Goal: Transaction & Acquisition: Download file/media

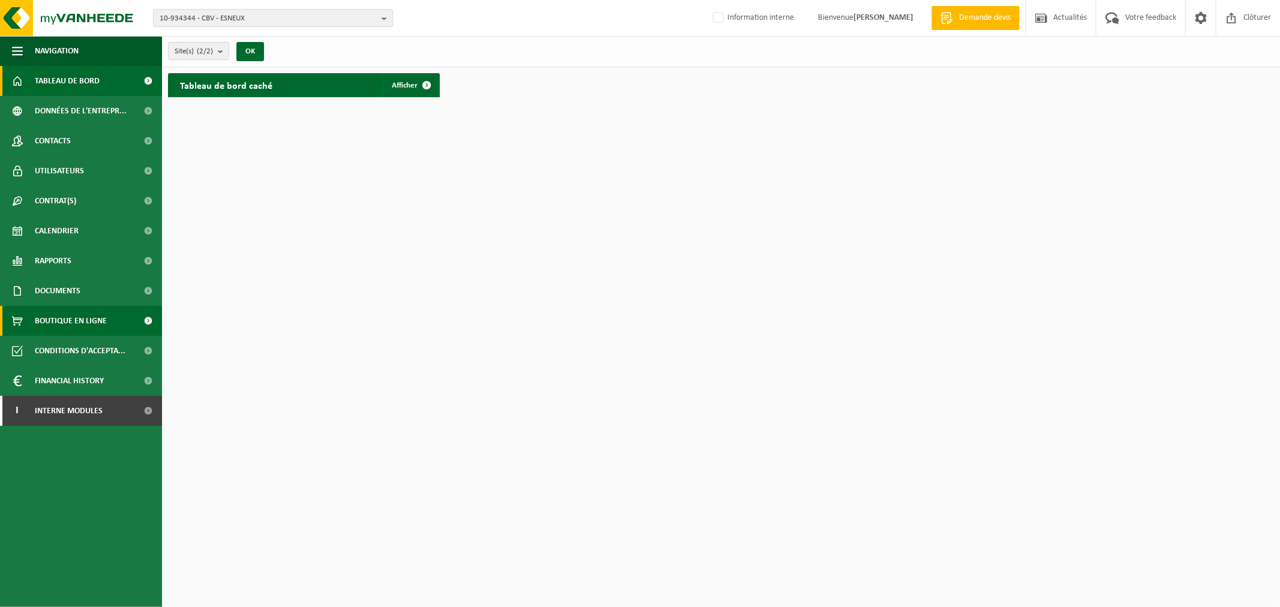
click at [55, 315] on span "Boutique en ligne" at bounding box center [71, 321] width 72 height 30
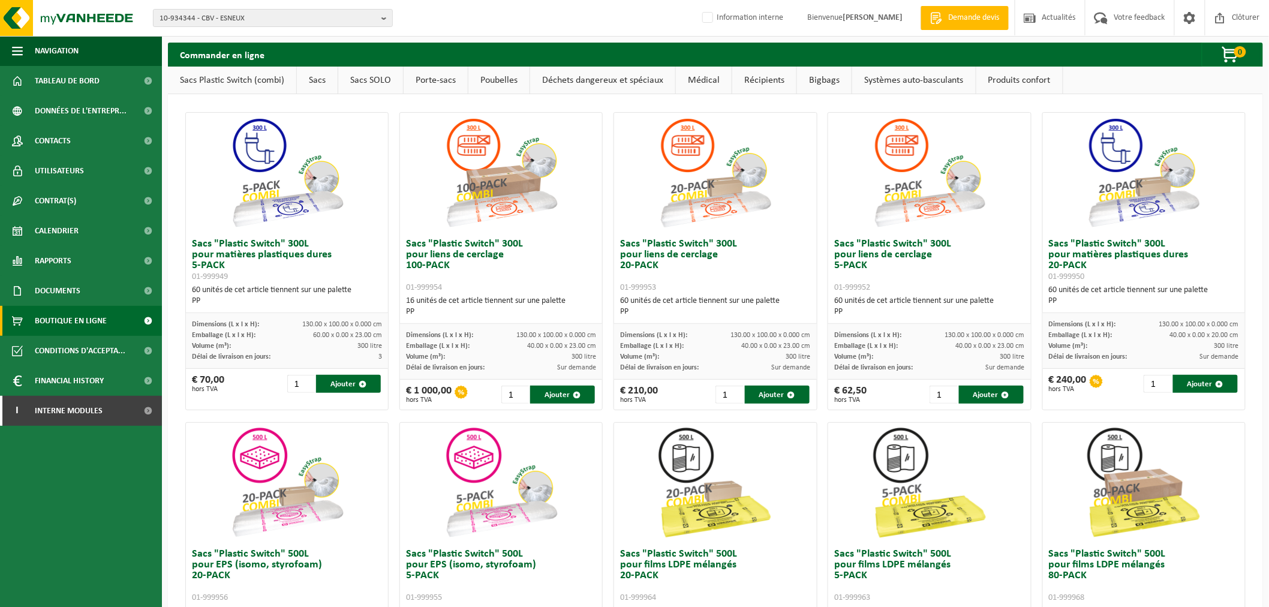
click at [526, 79] on link "Poubelles" at bounding box center [499, 81] width 61 height 28
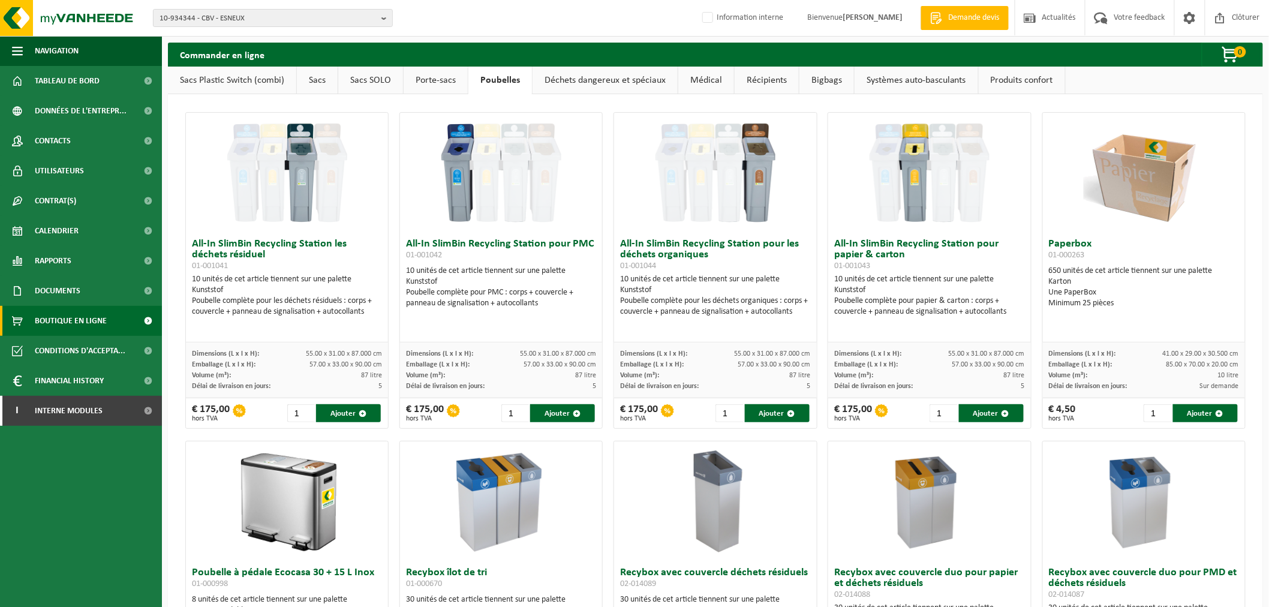
click at [755, 76] on link "Récipients" at bounding box center [767, 81] width 64 height 28
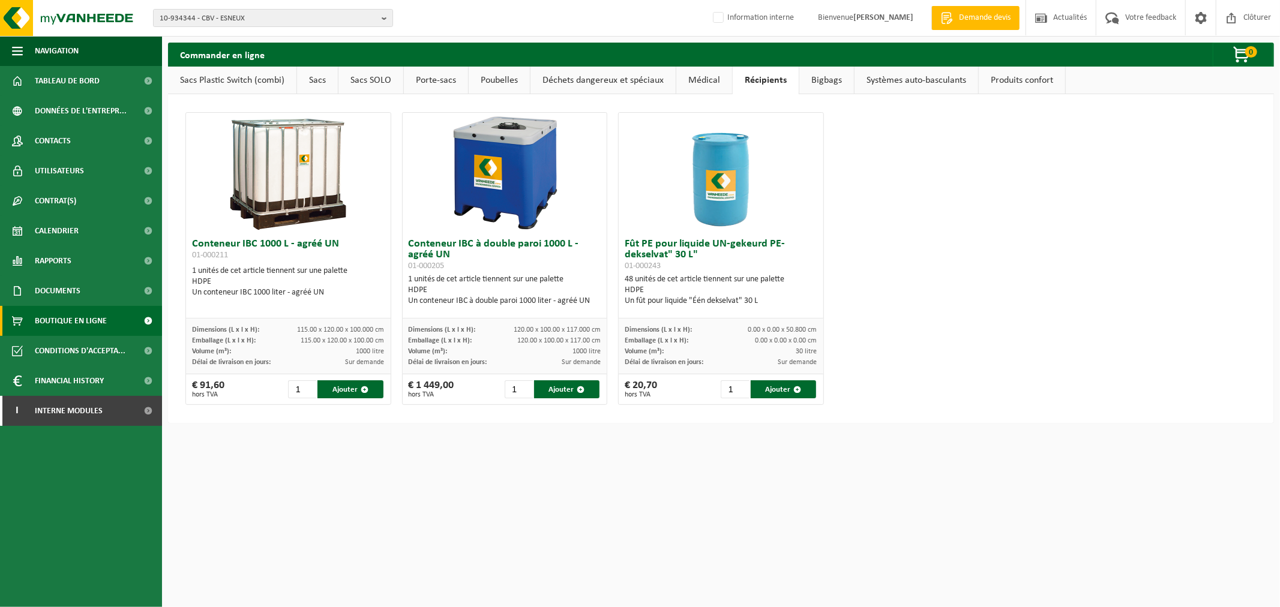
click at [499, 81] on link "Poubelles" at bounding box center [499, 81] width 61 height 28
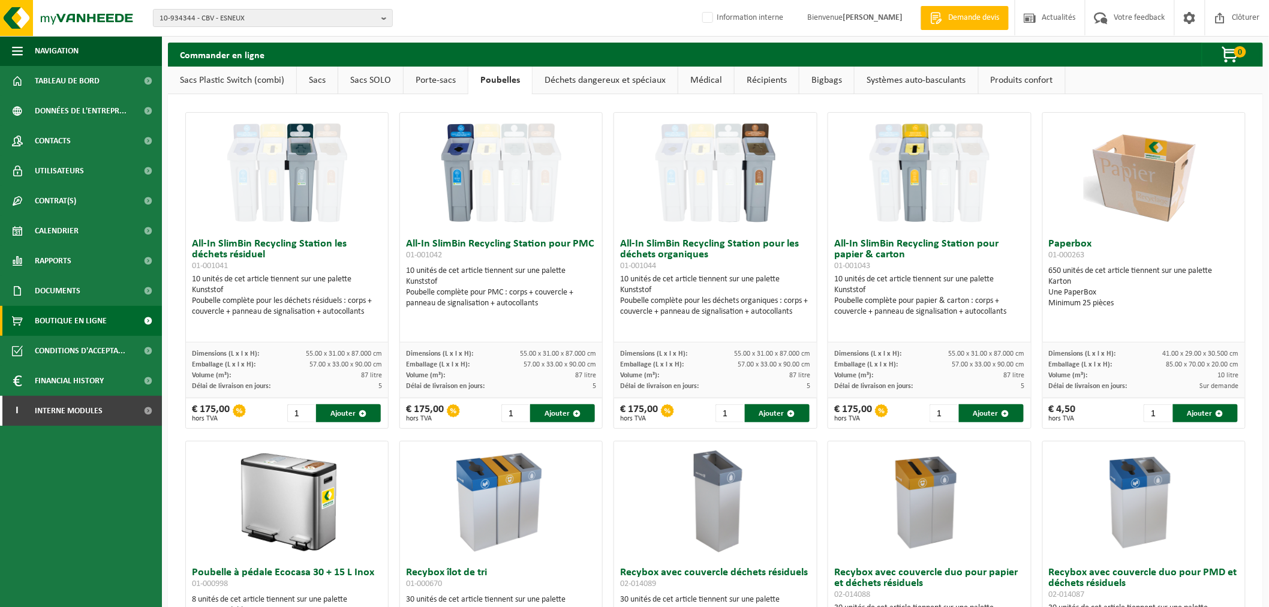
click at [594, 81] on link "Déchets dangereux et spéciaux" at bounding box center [605, 81] width 145 height 28
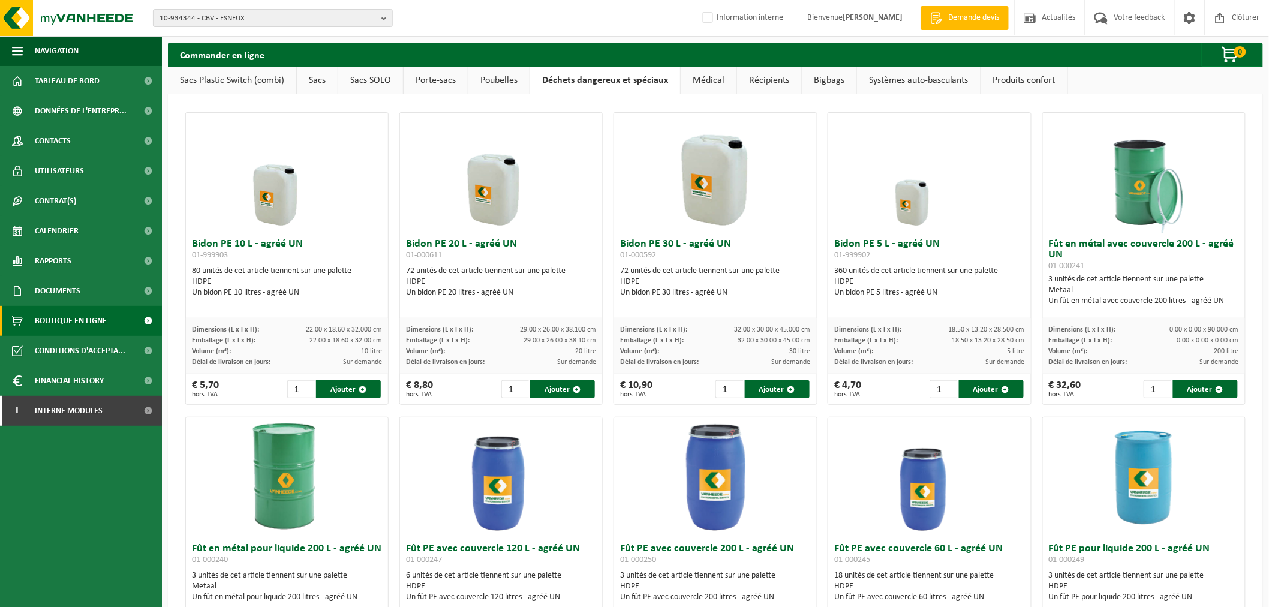
click at [703, 78] on link "Médical" at bounding box center [709, 81] width 56 height 28
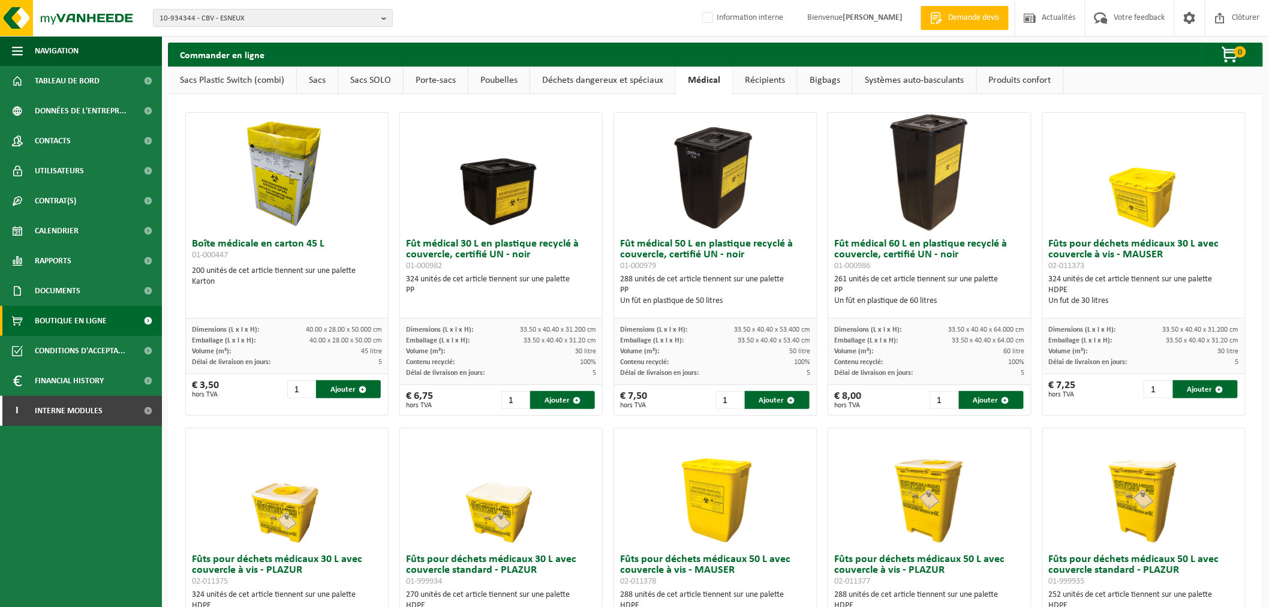
click at [763, 79] on link "Récipients" at bounding box center [765, 81] width 64 height 28
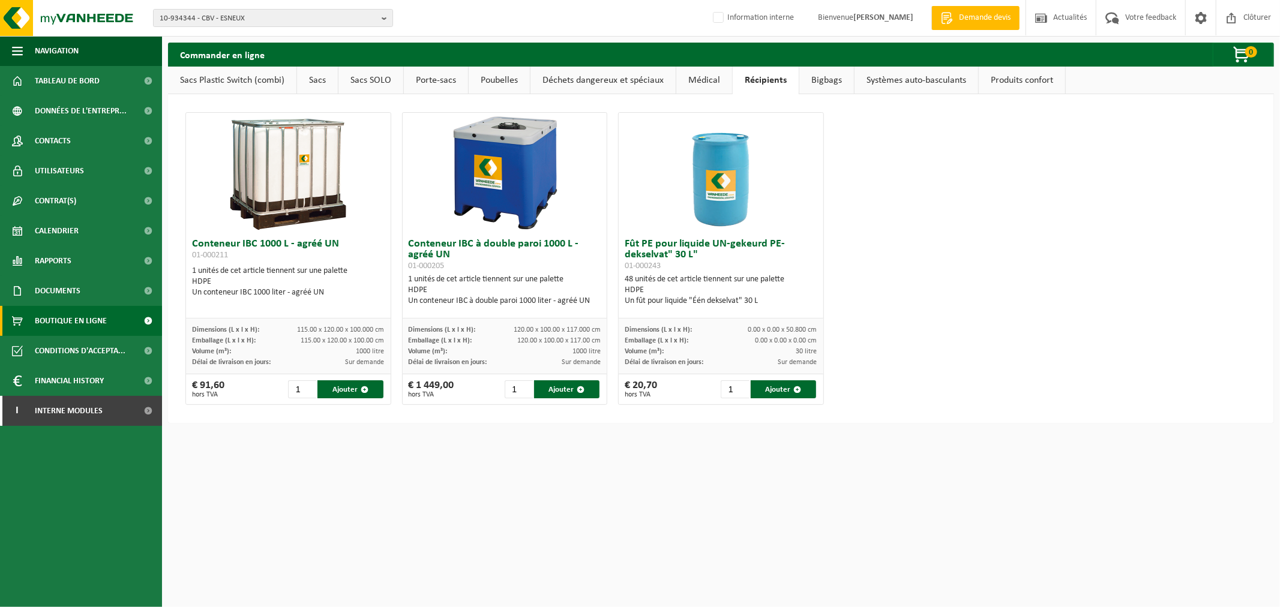
click at [824, 80] on link "Bigbags" at bounding box center [826, 81] width 55 height 28
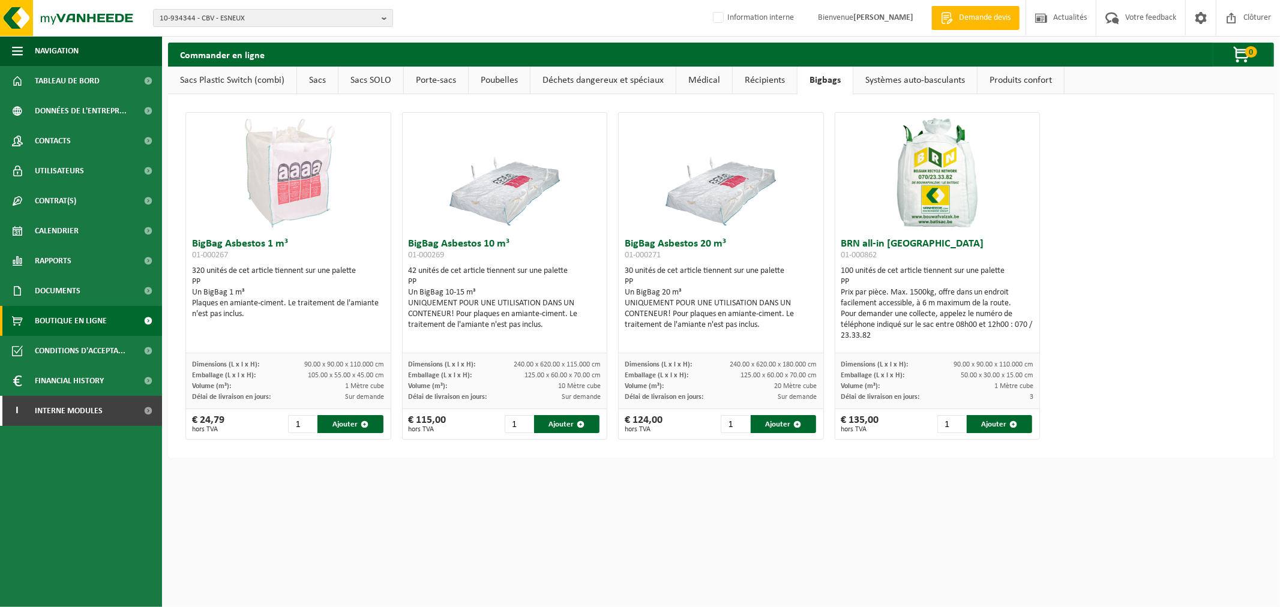
click at [898, 82] on link "Systèmes auto-basculants" at bounding box center [915, 81] width 124 height 28
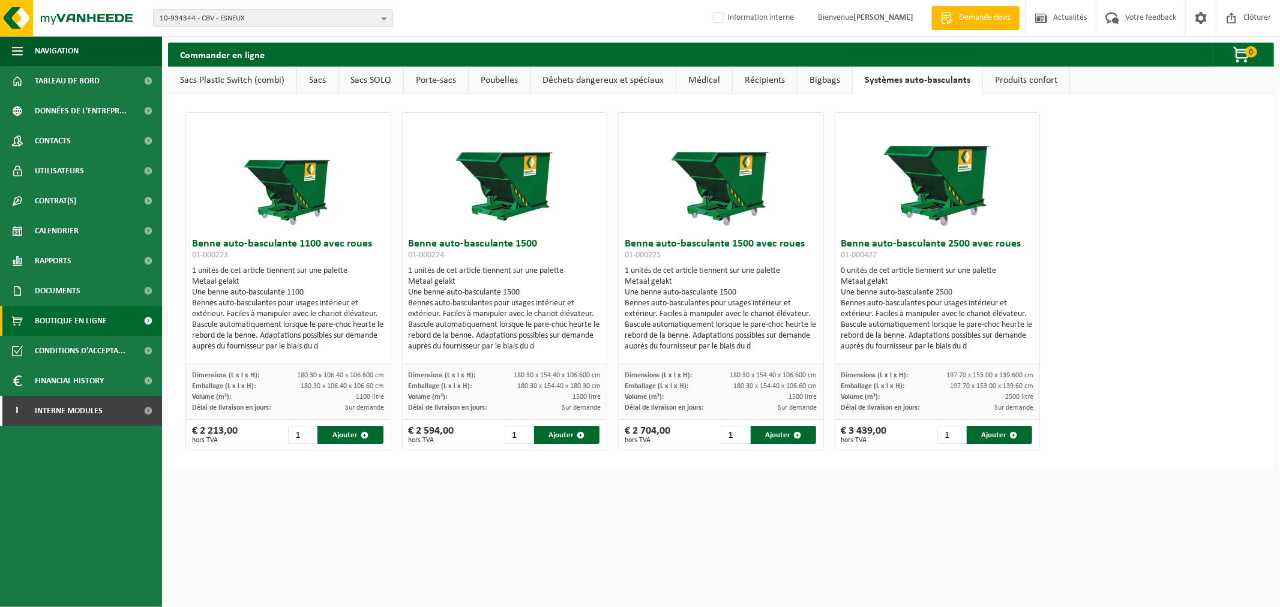
click at [1003, 78] on link "Produits confort" at bounding box center [1026, 81] width 86 height 28
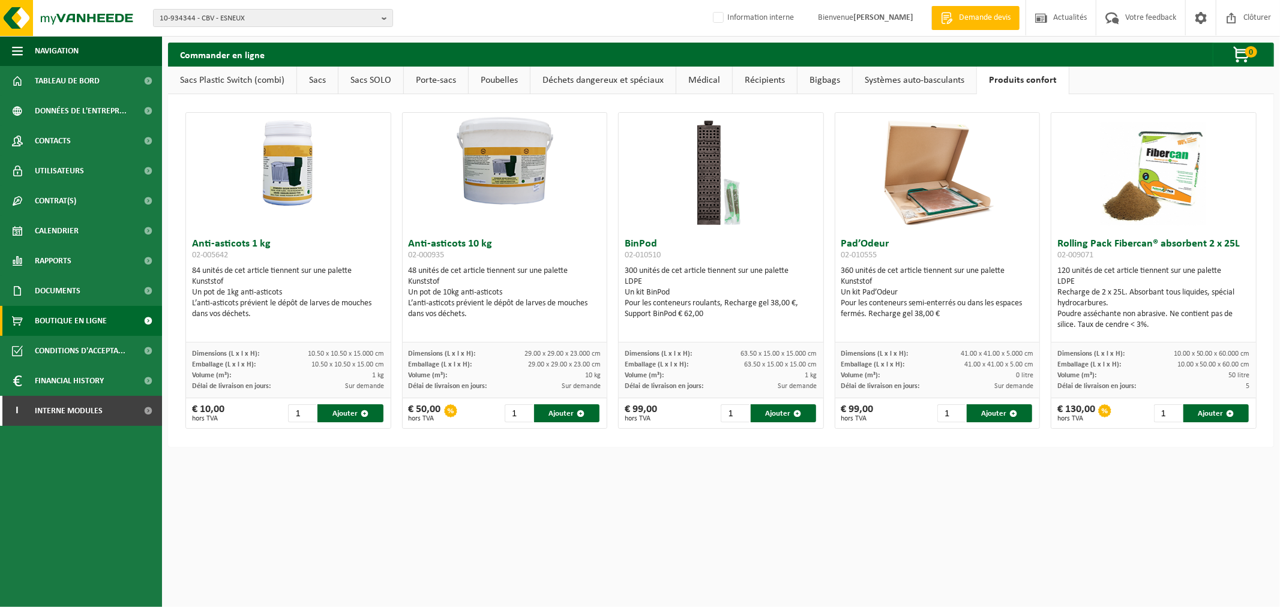
click at [236, 80] on link "Sacs Plastic Switch (combi)" at bounding box center [232, 81] width 128 height 28
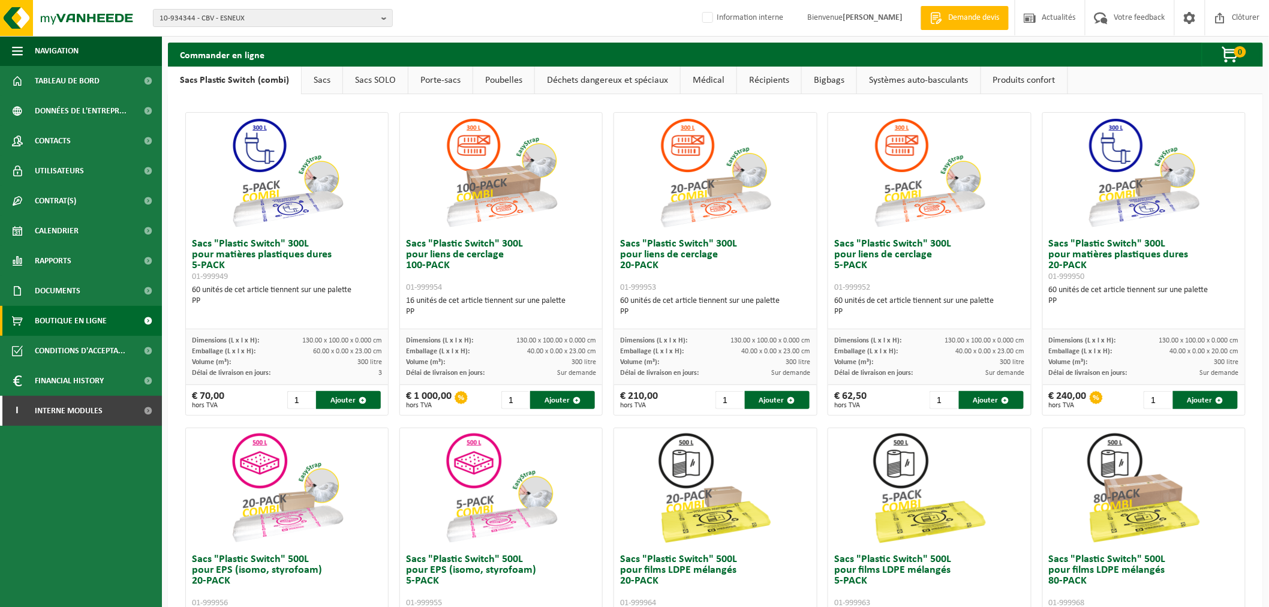
click at [443, 85] on link "Porte-sacs" at bounding box center [441, 81] width 64 height 28
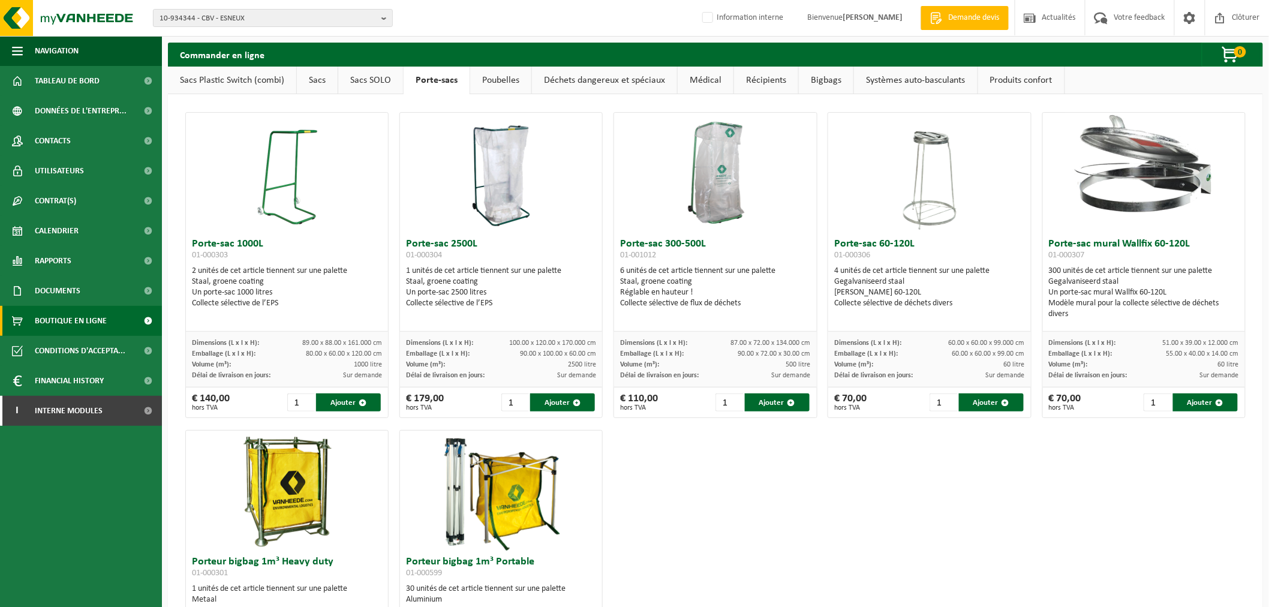
click at [513, 83] on link "Poubelles" at bounding box center [500, 81] width 61 height 28
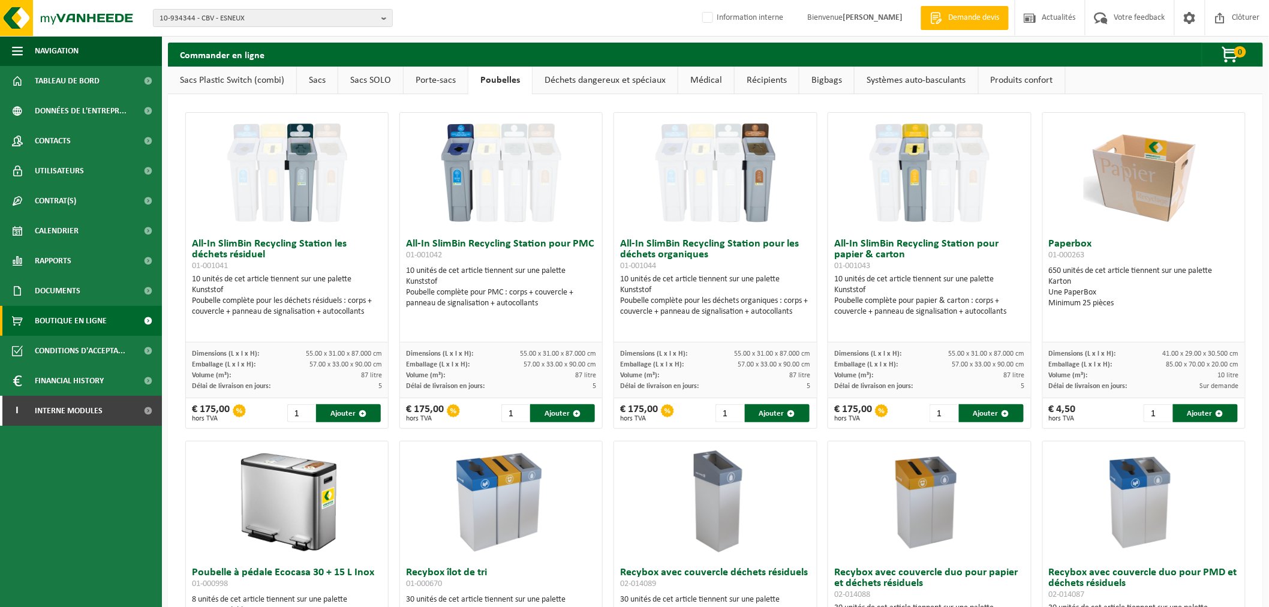
click at [571, 76] on link "Déchets dangereux et spéciaux" at bounding box center [605, 81] width 145 height 28
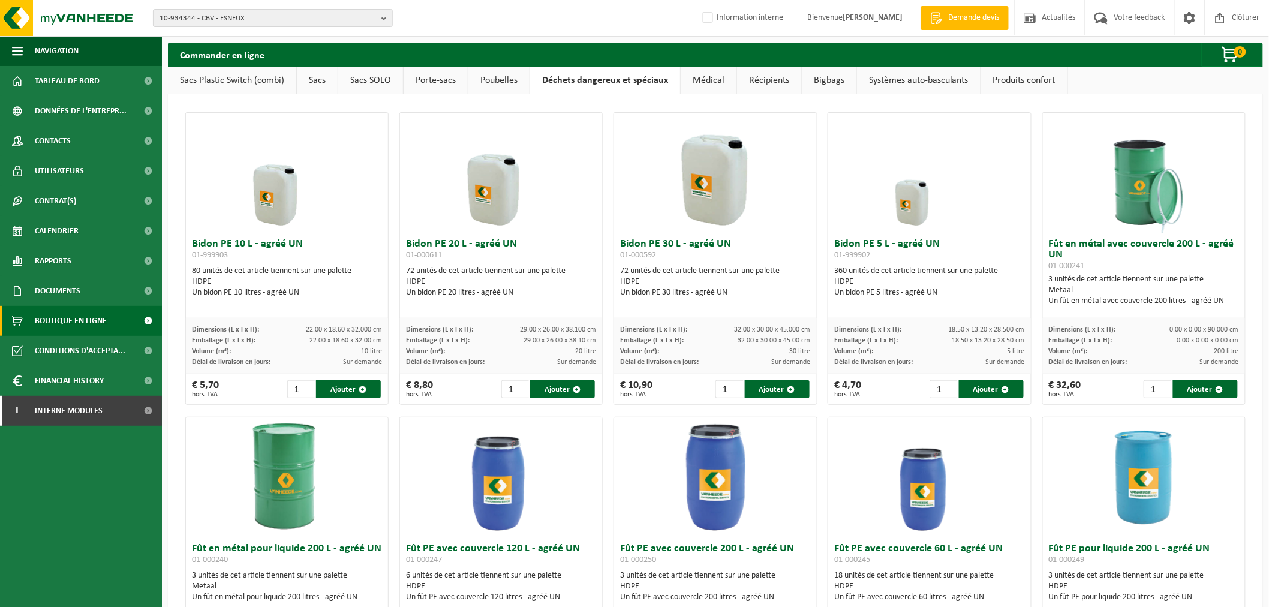
click at [709, 76] on link "Médical" at bounding box center [709, 81] width 56 height 28
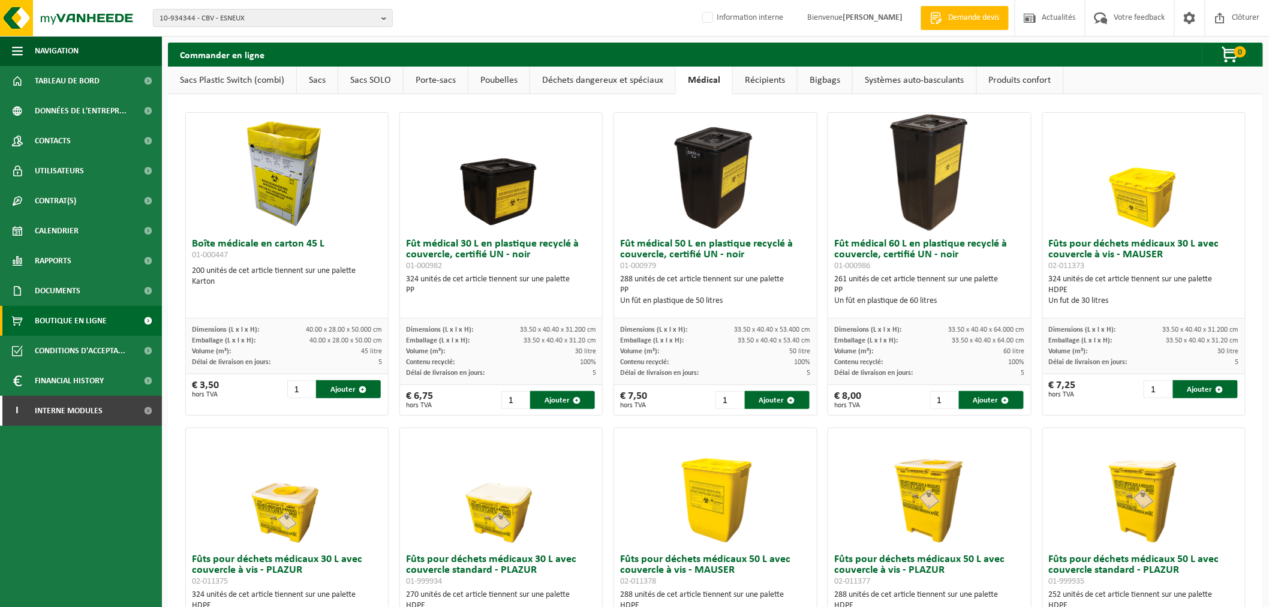
click at [782, 79] on link "Récipients" at bounding box center [765, 81] width 64 height 28
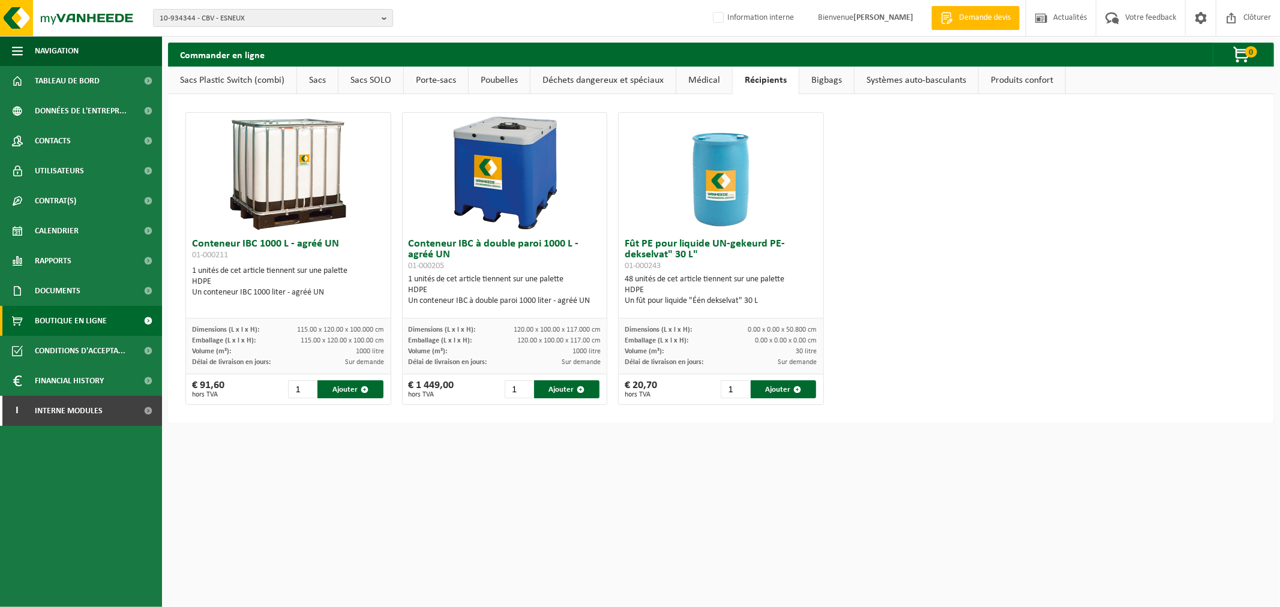
click at [813, 76] on link "Bigbags" at bounding box center [826, 81] width 55 height 28
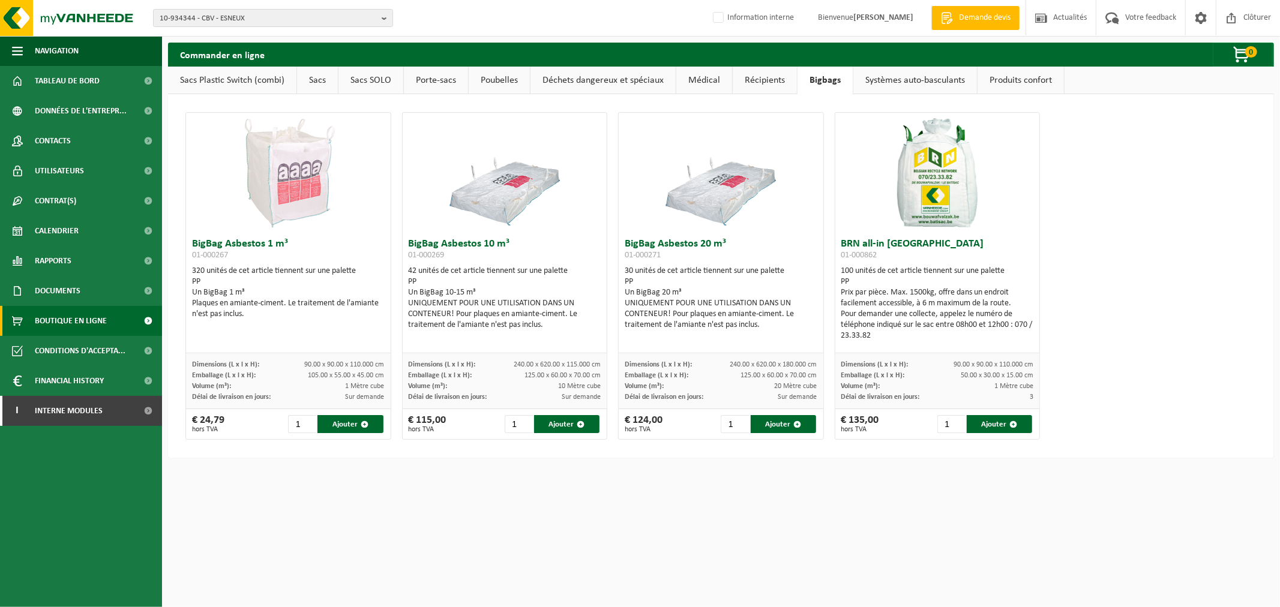
click at [920, 77] on link "Systèmes auto-basculants" at bounding box center [915, 81] width 124 height 28
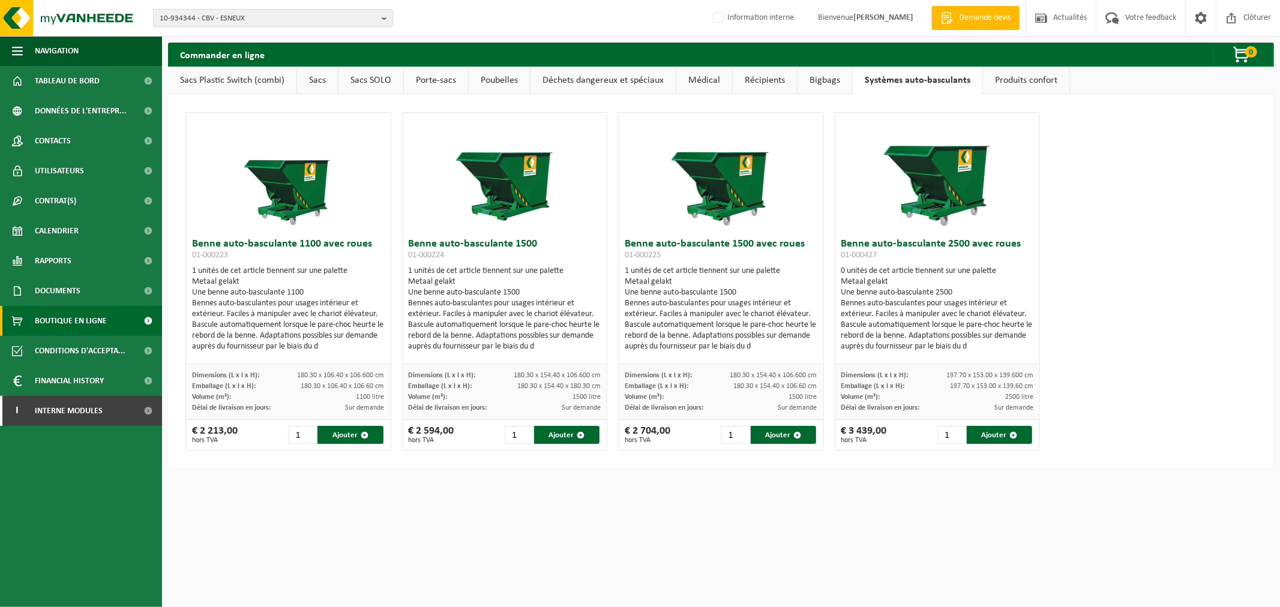
click at [1015, 79] on link "Produits confort" at bounding box center [1026, 81] width 86 height 28
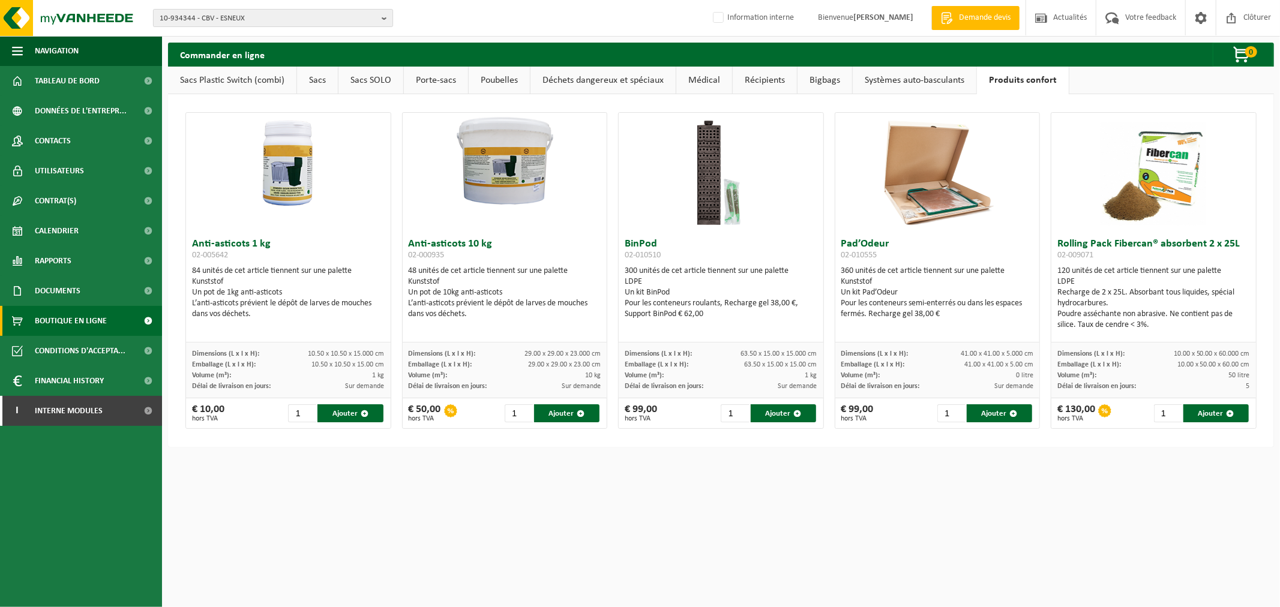
click at [259, 15] on span "10-934344 - CBV - ESNEUX" at bounding box center [268, 19] width 217 height 18
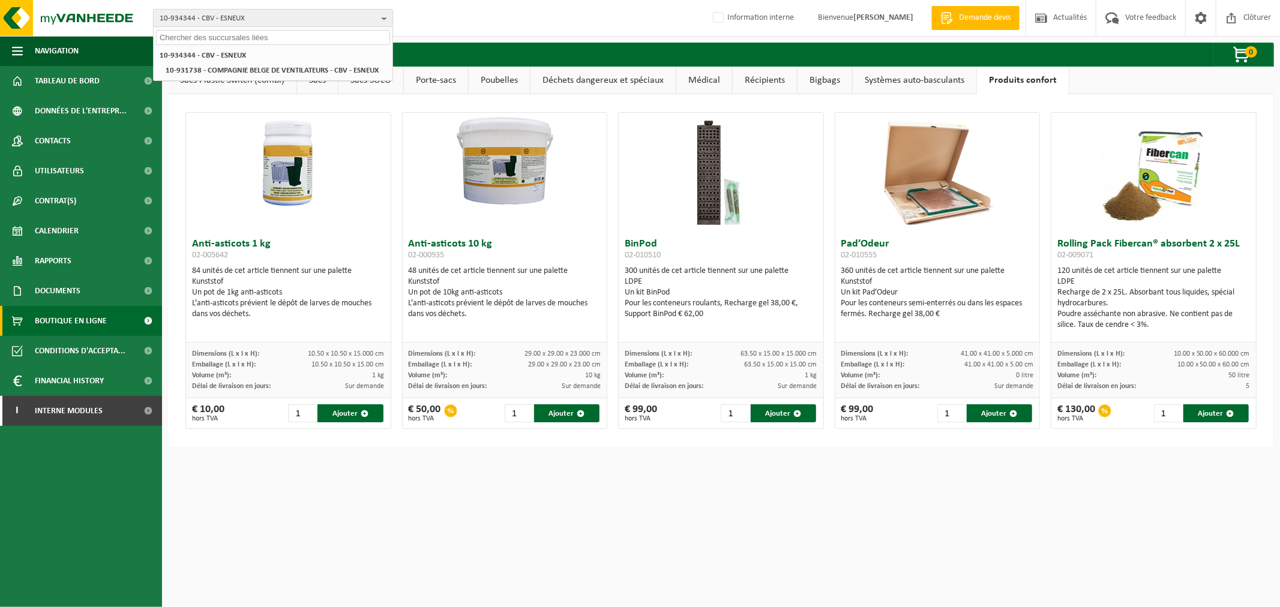
click at [252, 21] on span "10-934344 - CBV - ESNEUX" at bounding box center [268, 19] width 217 height 18
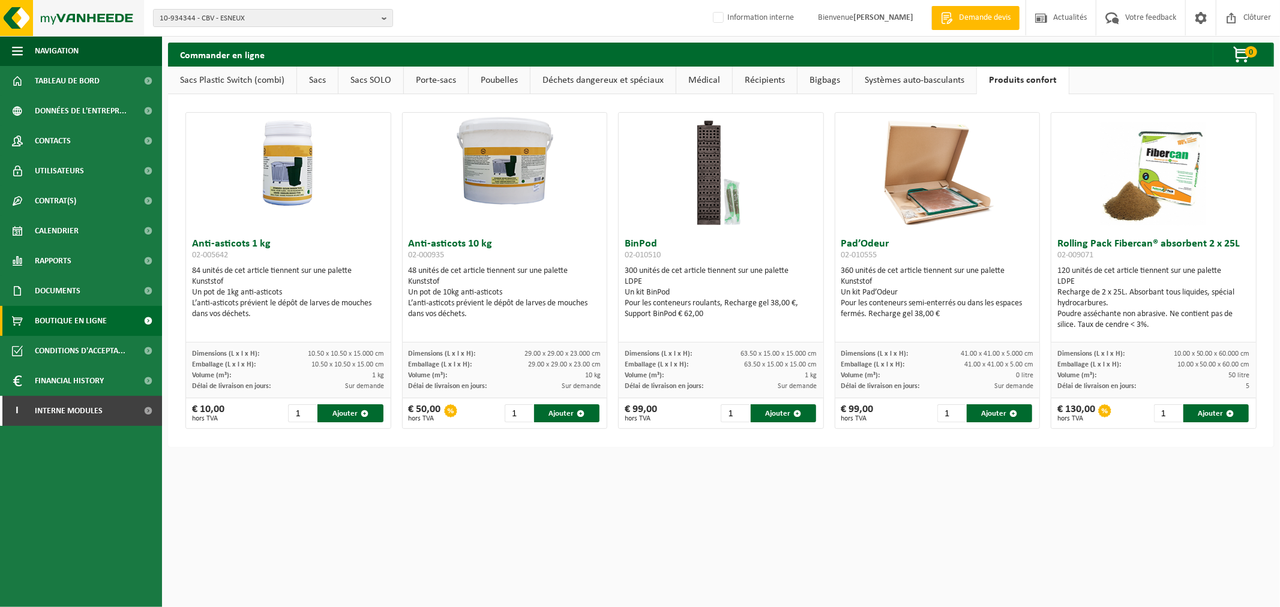
click at [106, 16] on img at bounding box center [72, 18] width 144 height 36
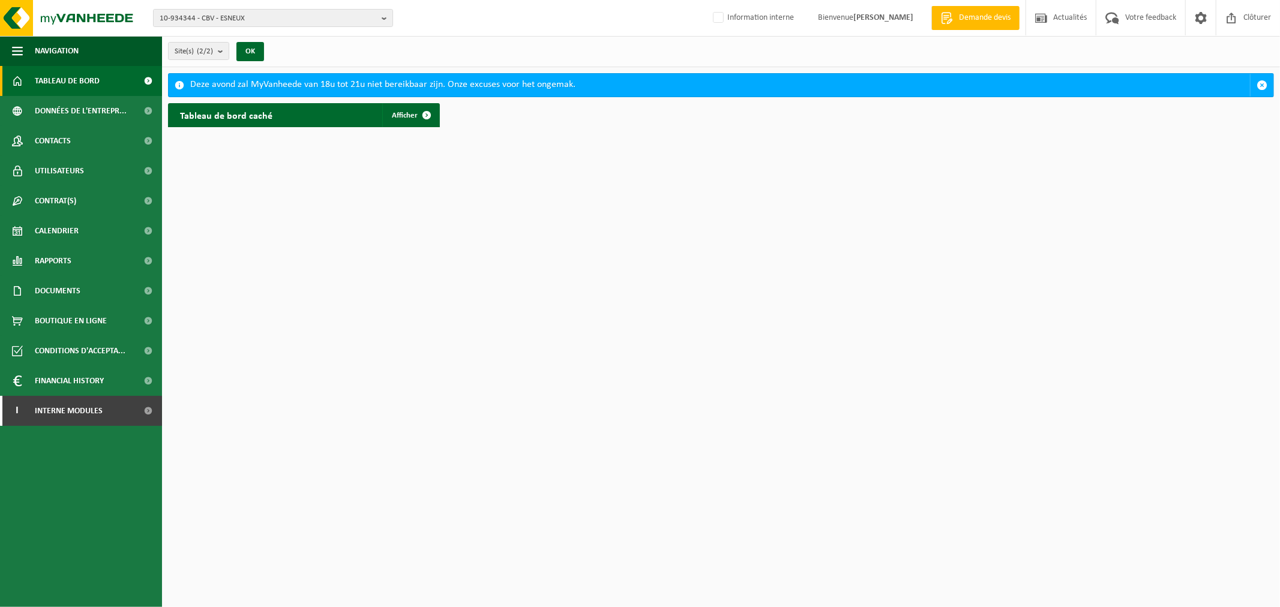
click at [446, 105] on div "Tableau de bord caché Afficher" at bounding box center [721, 115] width 1112 height 36
click at [421, 109] on span at bounding box center [427, 115] width 24 height 24
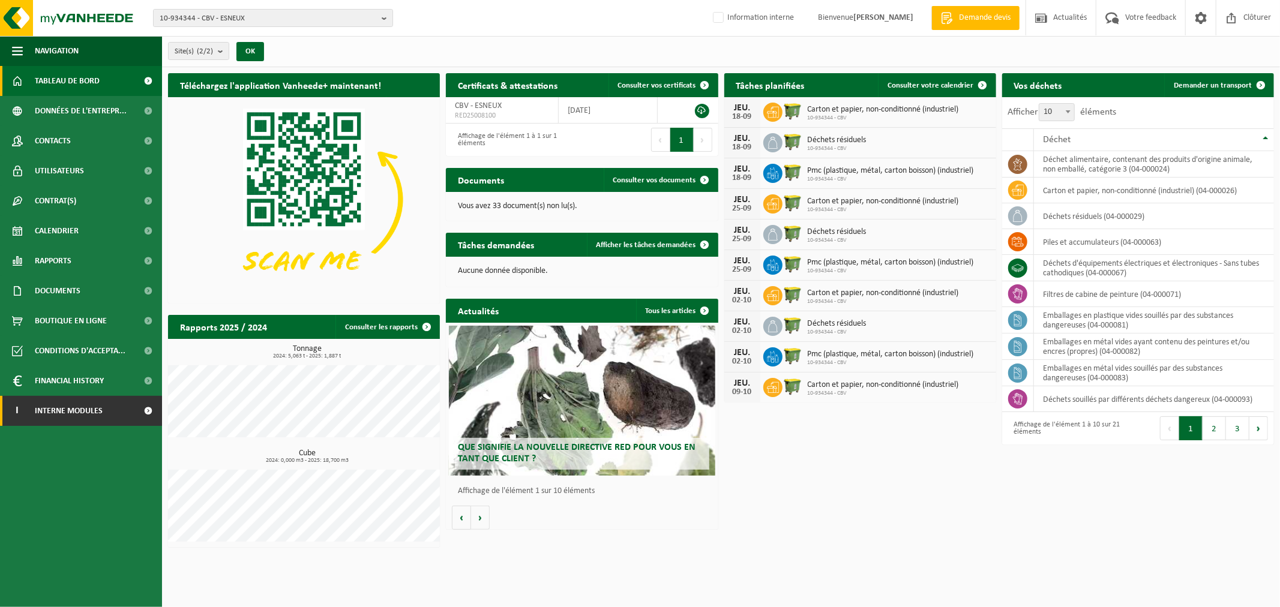
click at [66, 407] on span "Interne modules" at bounding box center [69, 411] width 68 height 30
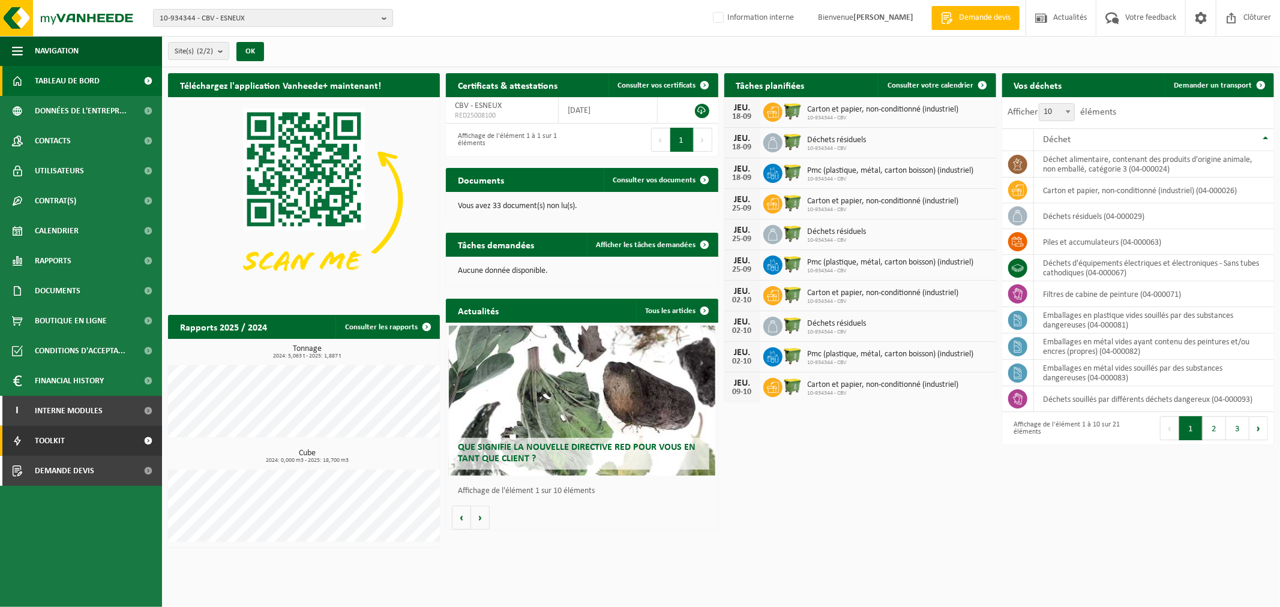
click at [67, 442] on link "Toolkit" at bounding box center [81, 441] width 162 height 30
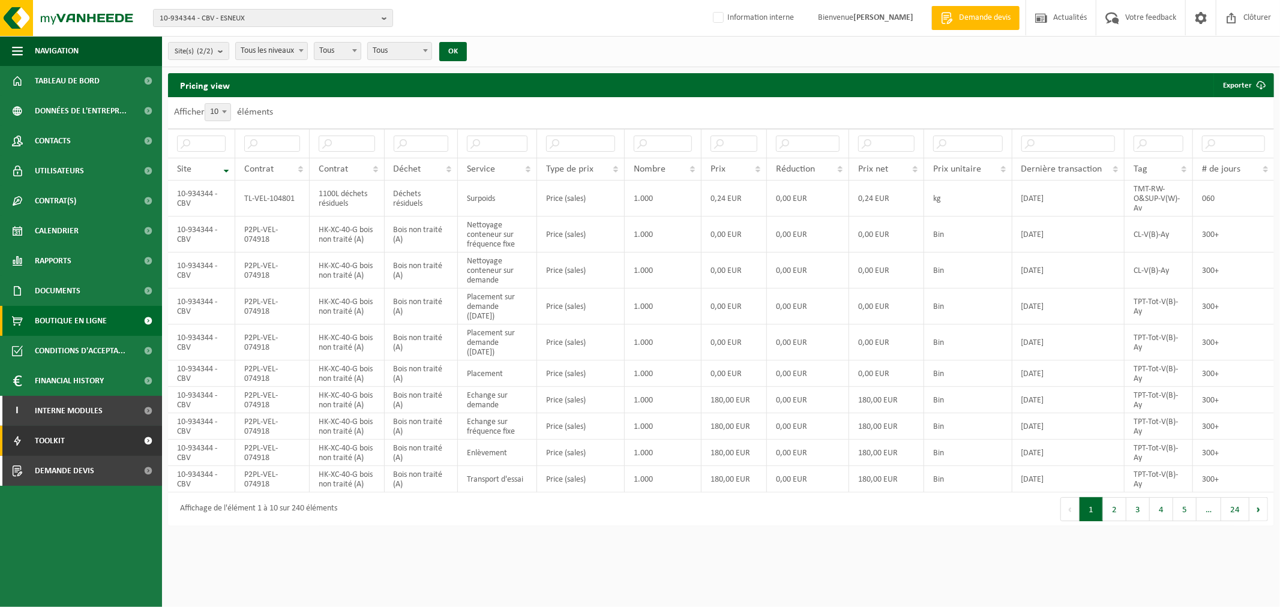
click at [106, 316] on link "Boutique en ligne" at bounding box center [81, 321] width 162 height 30
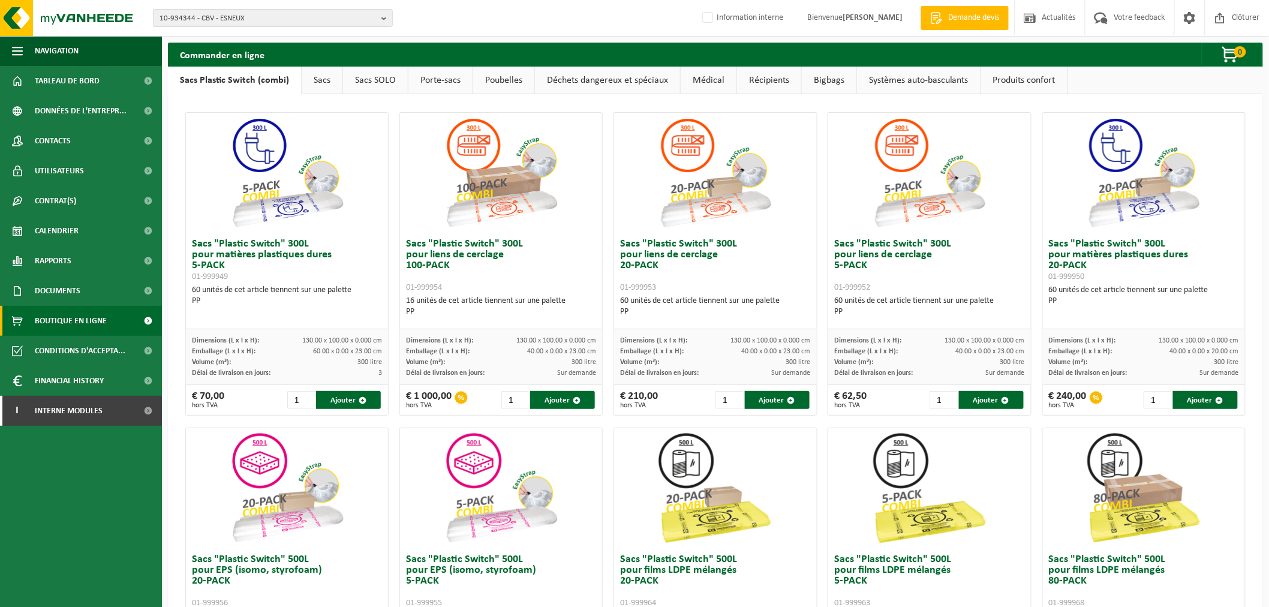
click at [318, 80] on link "Sacs" at bounding box center [322, 81] width 41 height 28
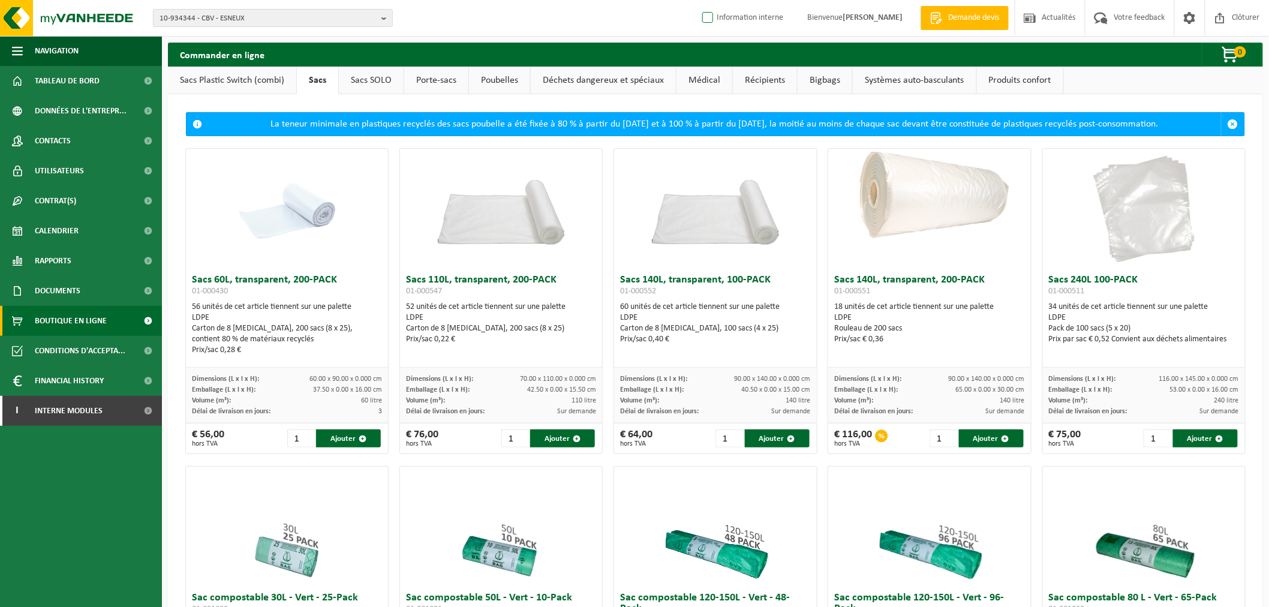
click at [715, 16] on label "Information interne" at bounding box center [741, 18] width 83 height 18
click at [698, 0] on input "Information interne" at bounding box center [698, -1] width 1 height 1
checkbox input "true"
click at [489, 75] on link "Poubelles" at bounding box center [499, 81] width 61 height 28
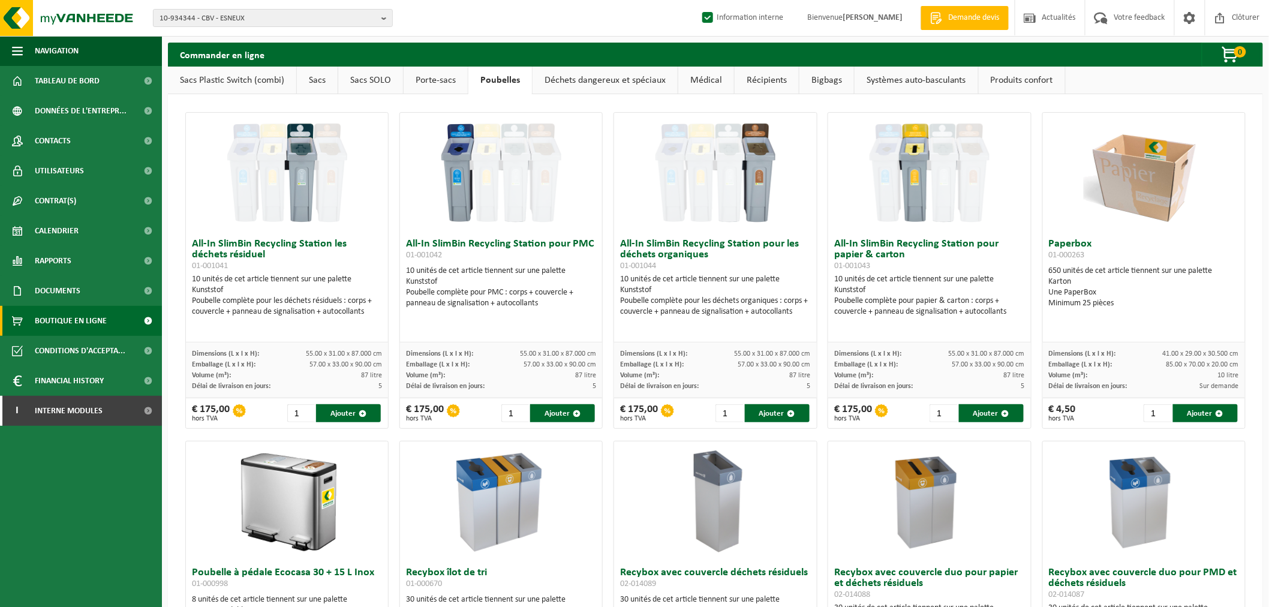
click at [543, 80] on link "Déchets dangereux et spéciaux" at bounding box center [605, 81] width 145 height 28
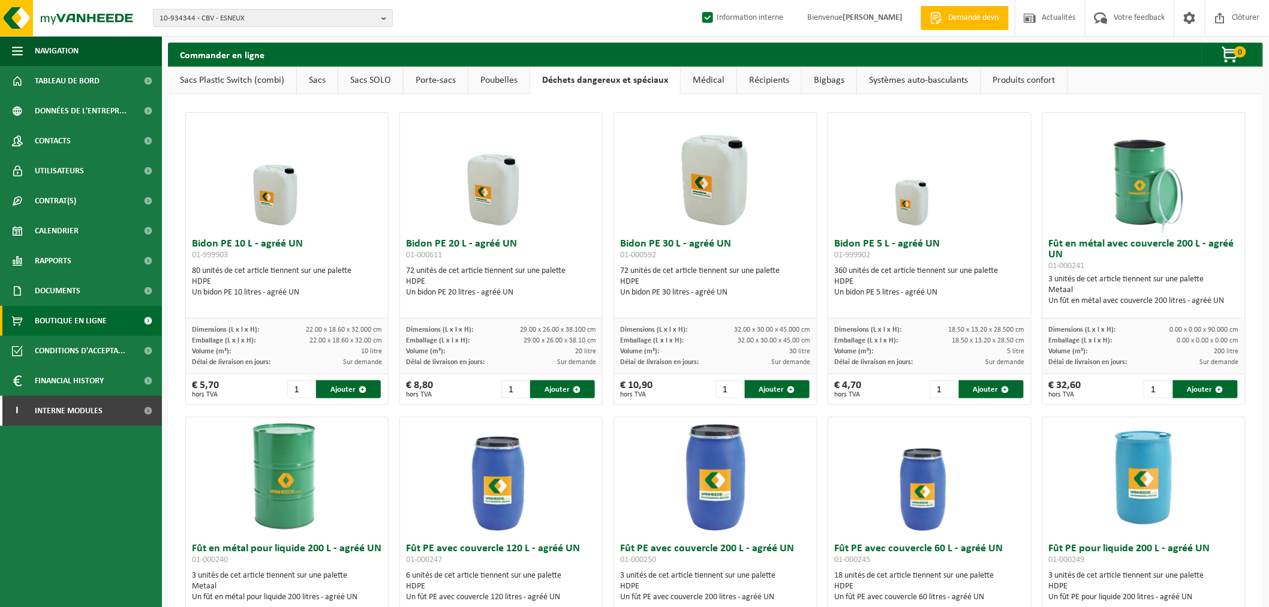
click at [712, 79] on link "Médical" at bounding box center [709, 81] width 56 height 28
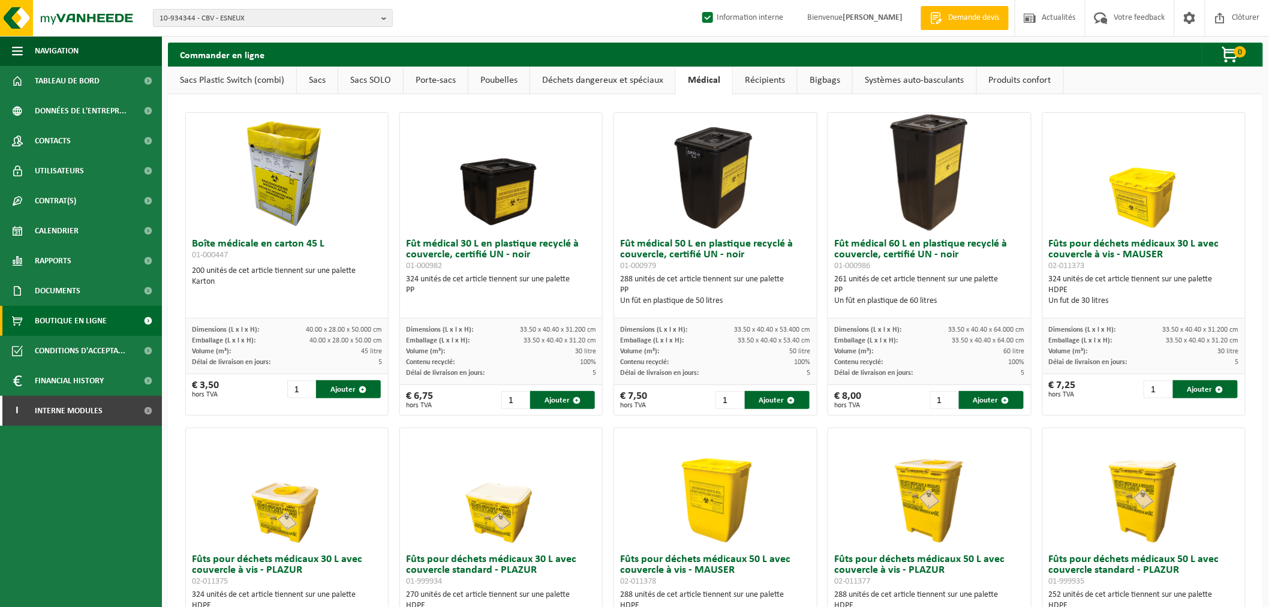
click at [758, 85] on link "Récipients" at bounding box center [765, 81] width 64 height 28
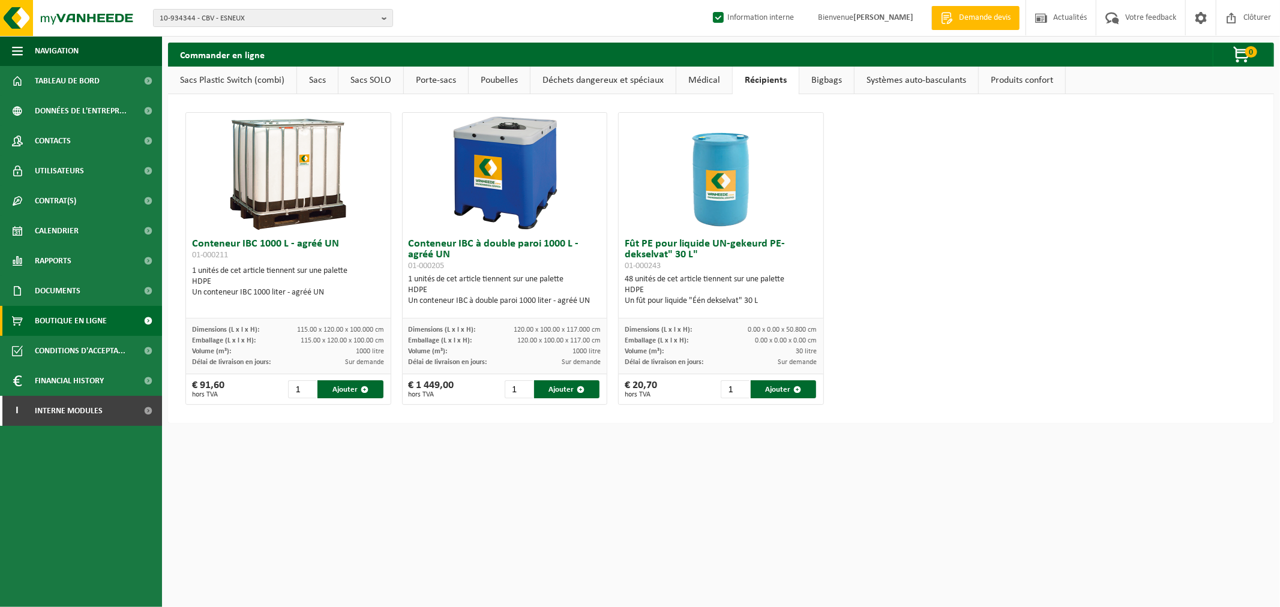
click at [825, 77] on link "Bigbags" at bounding box center [826, 81] width 55 height 28
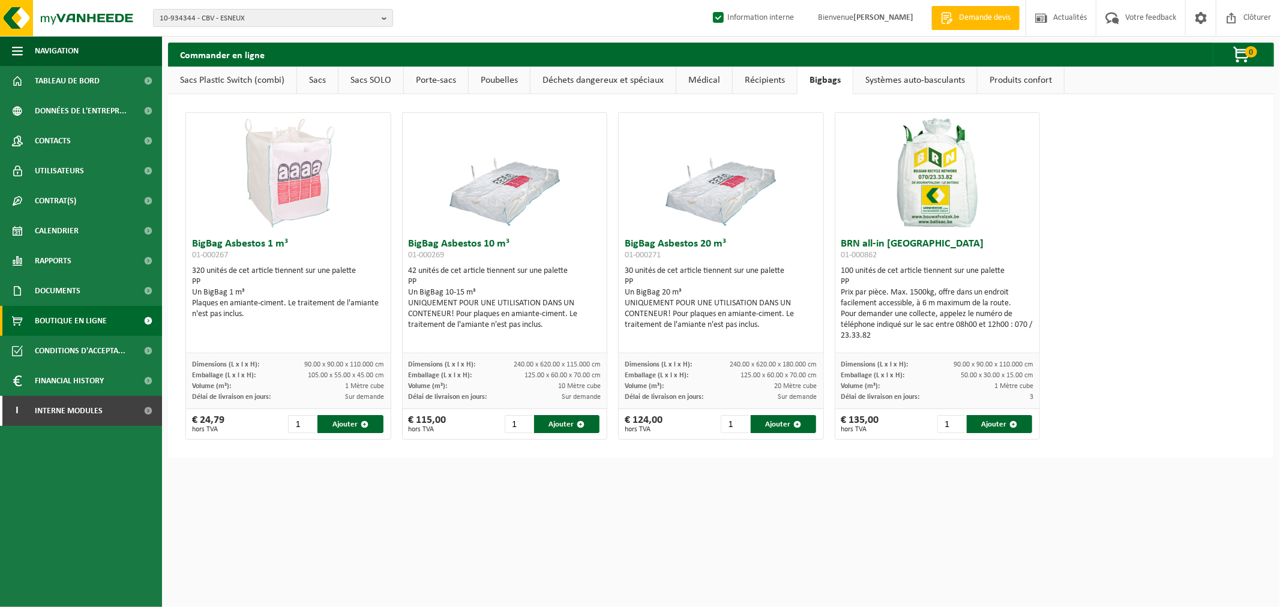
click at [889, 76] on link "Systèmes auto-basculants" at bounding box center [915, 81] width 124 height 28
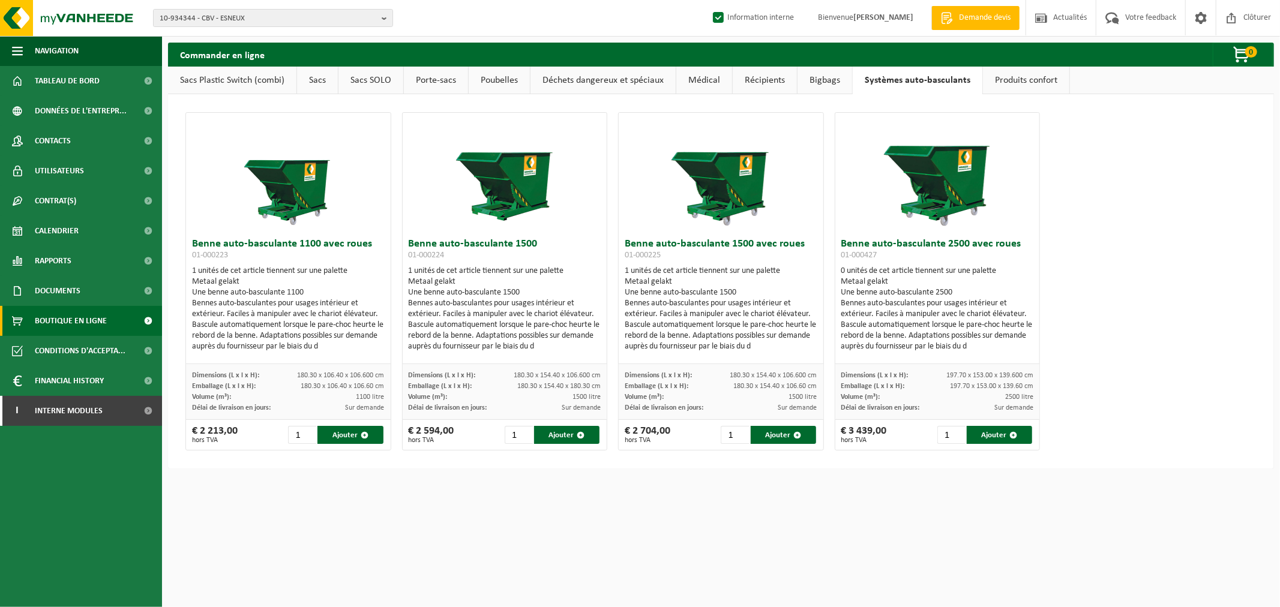
click at [1020, 81] on link "Produits confort" at bounding box center [1026, 81] width 86 height 28
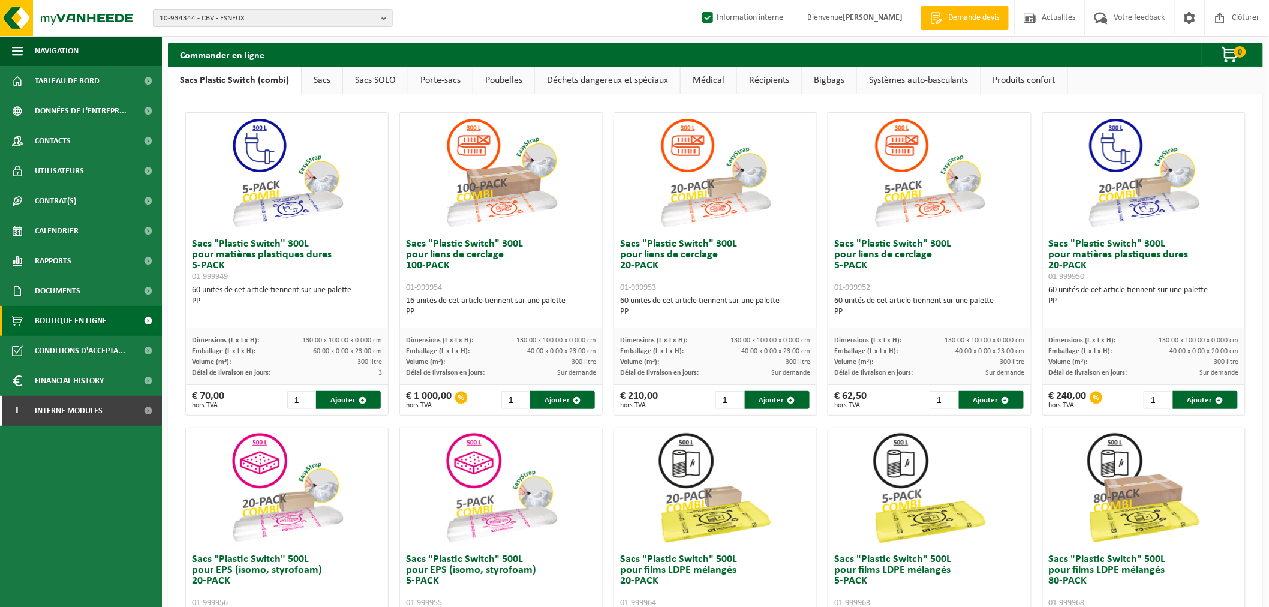
click at [503, 79] on link "Poubelles" at bounding box center [503, 81] width 61 height 28
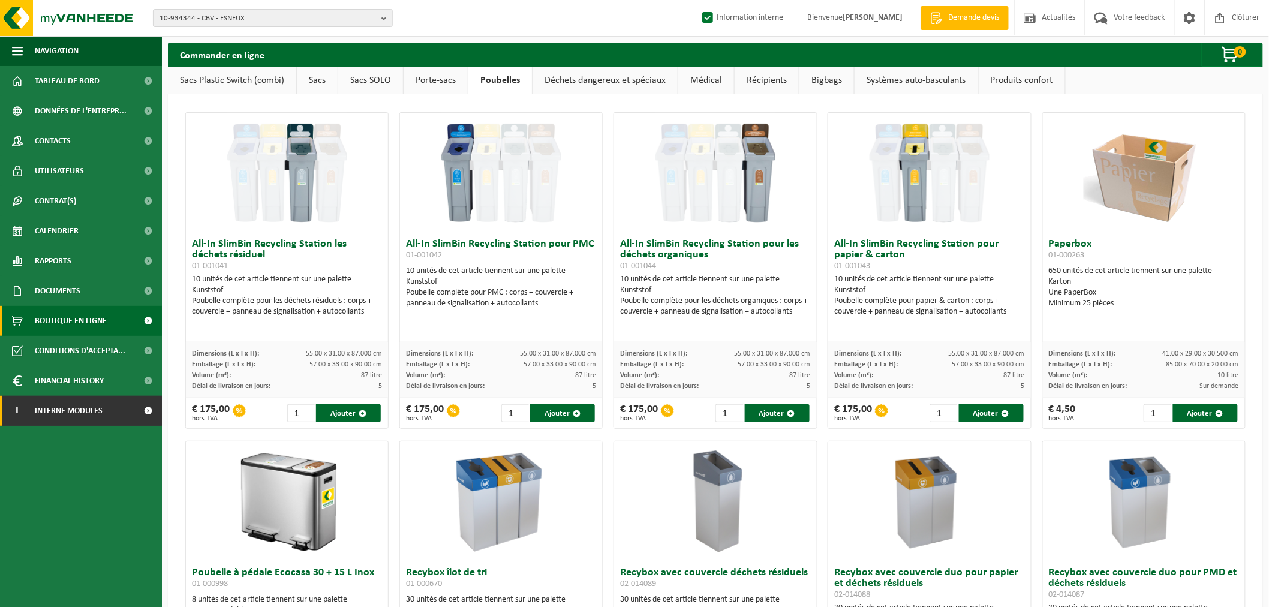
click at [78, 412] on span "Interne modules" at bounding box center [69, 411] width 68 height 30
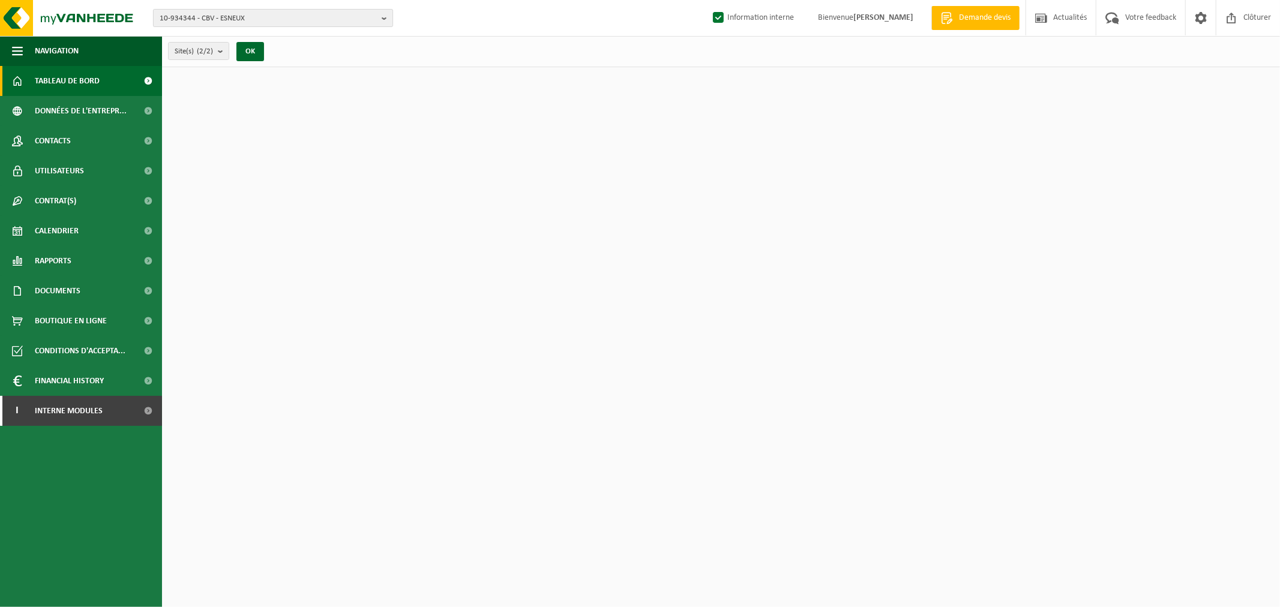
click at [241, 19] on span "10-934344 - CBV - ESNEUX" at bounding box center [268, 19] width 217 height 18
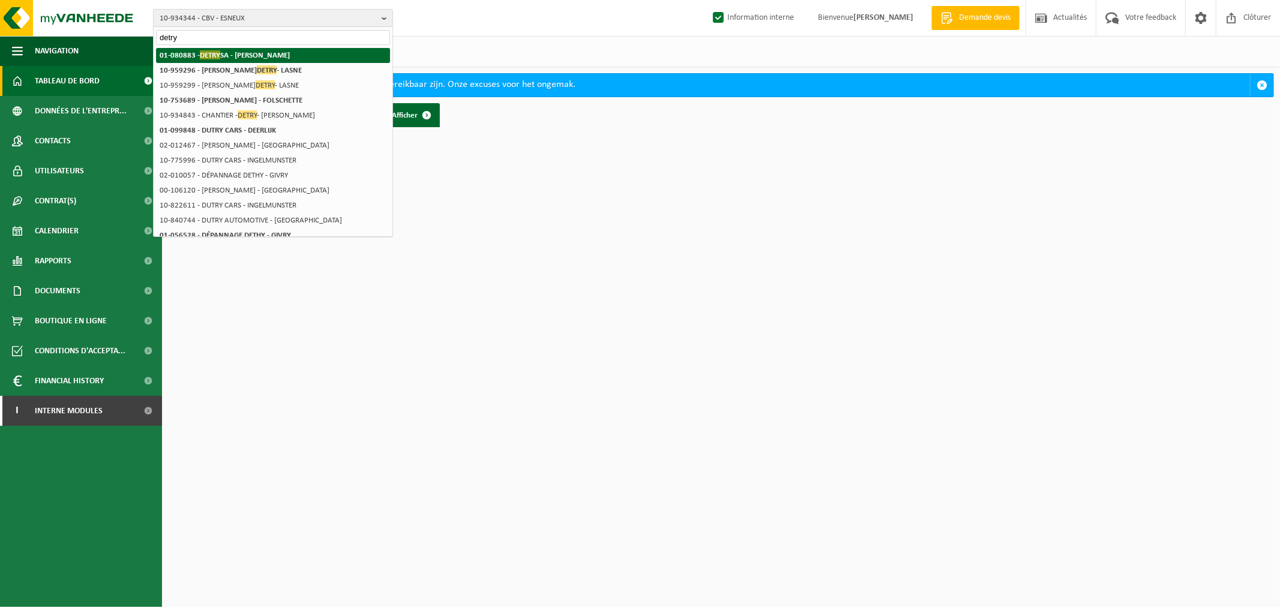
type input "detry"
click at [236, 50] on strong "01-080883 - DETRY SA - AUBEL" at bounding box center [225, 54] width 130 height 9
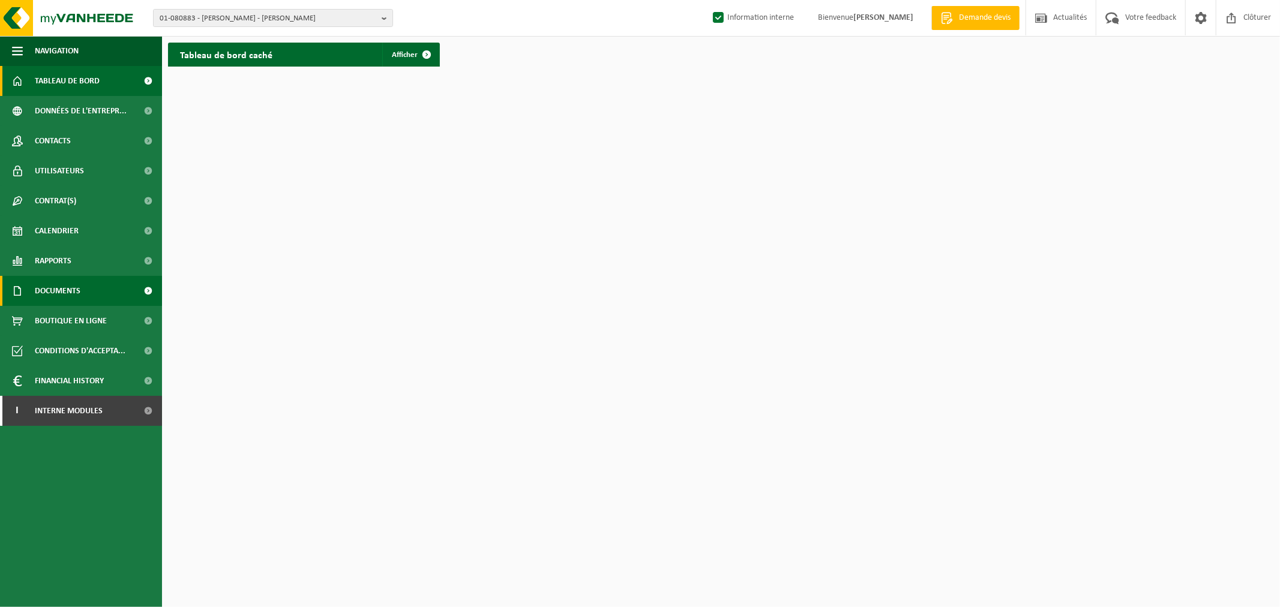
click at [82, 286] on link "Documents" at bounding box center [81, 291] width 162 height 30
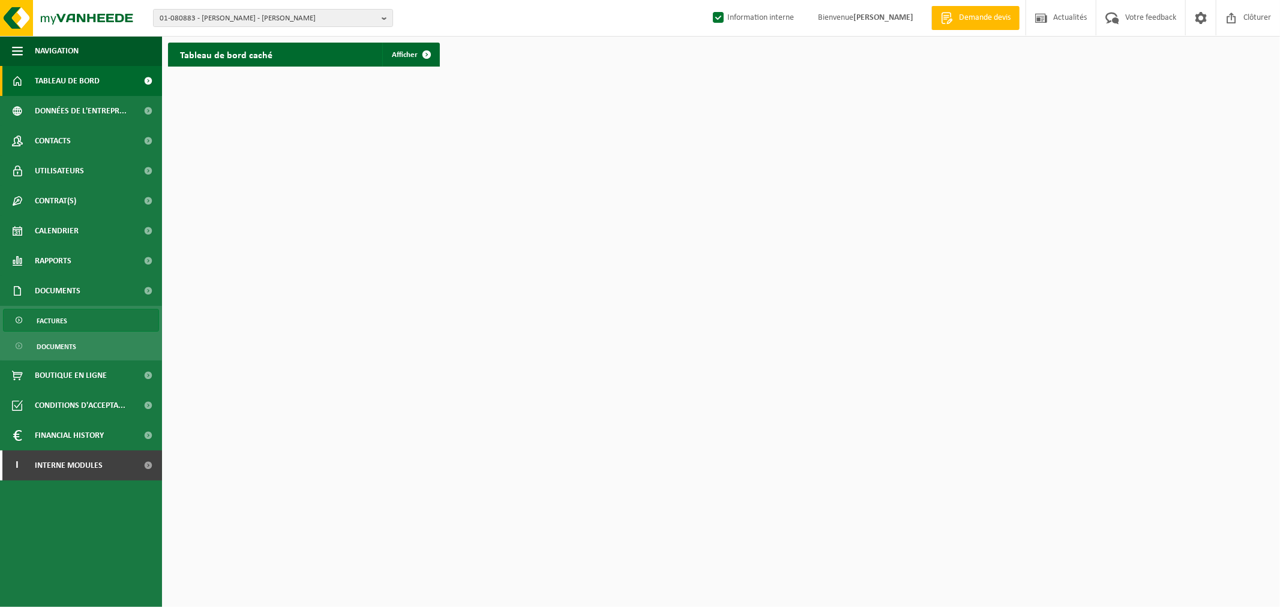
click at [82, 321] on link "Factures" at bounding box center [81, 320] width 156 height 23
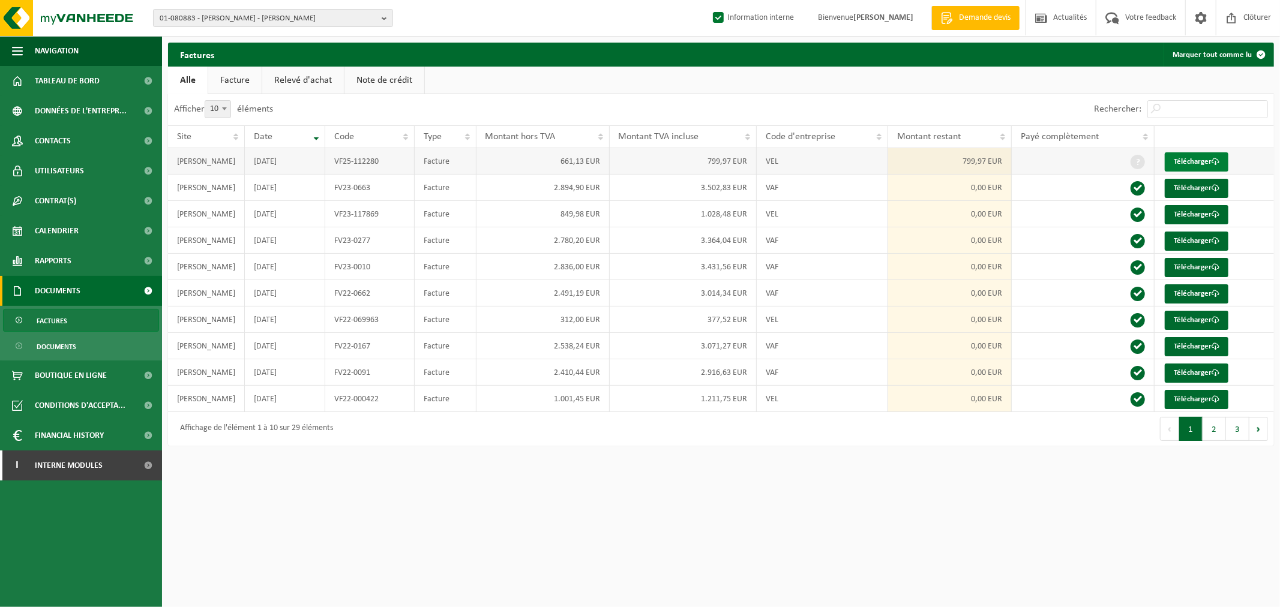
click at [1186, 157] on link "Télécharger" at bounding box center [1197, 161] width 64 height 19
click at [1194, 186] on link "Télécharger" at bounding box center [1197, 188] width 64 height 19
click at [504, 548] on html "01-080883 - [PERSON_NAME] - [PERSON_NAME] 01-080883 - [PERSON_NAME] - [PERSON_N…" at bounding box center [640, 303] width 1280 height 607
